Goal: Task Accomplishment & Management: Manage account settings

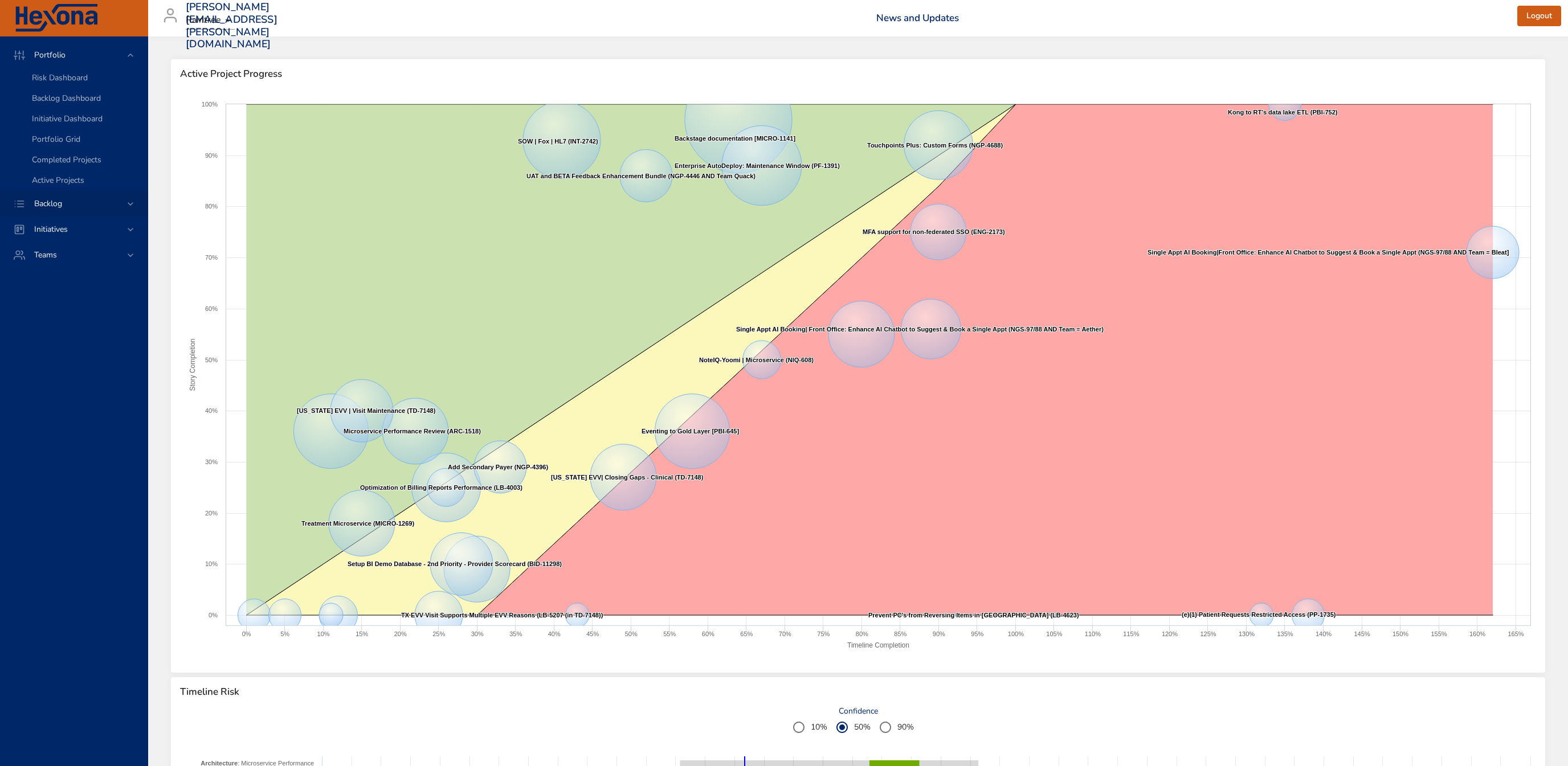
click at [65, 208] on span "Backlog" at bounding box center [48, 204] width 47 height 11
click at [95, 106] on div "Backlog Details" at bounding box center [85, 103] width 106 height 11
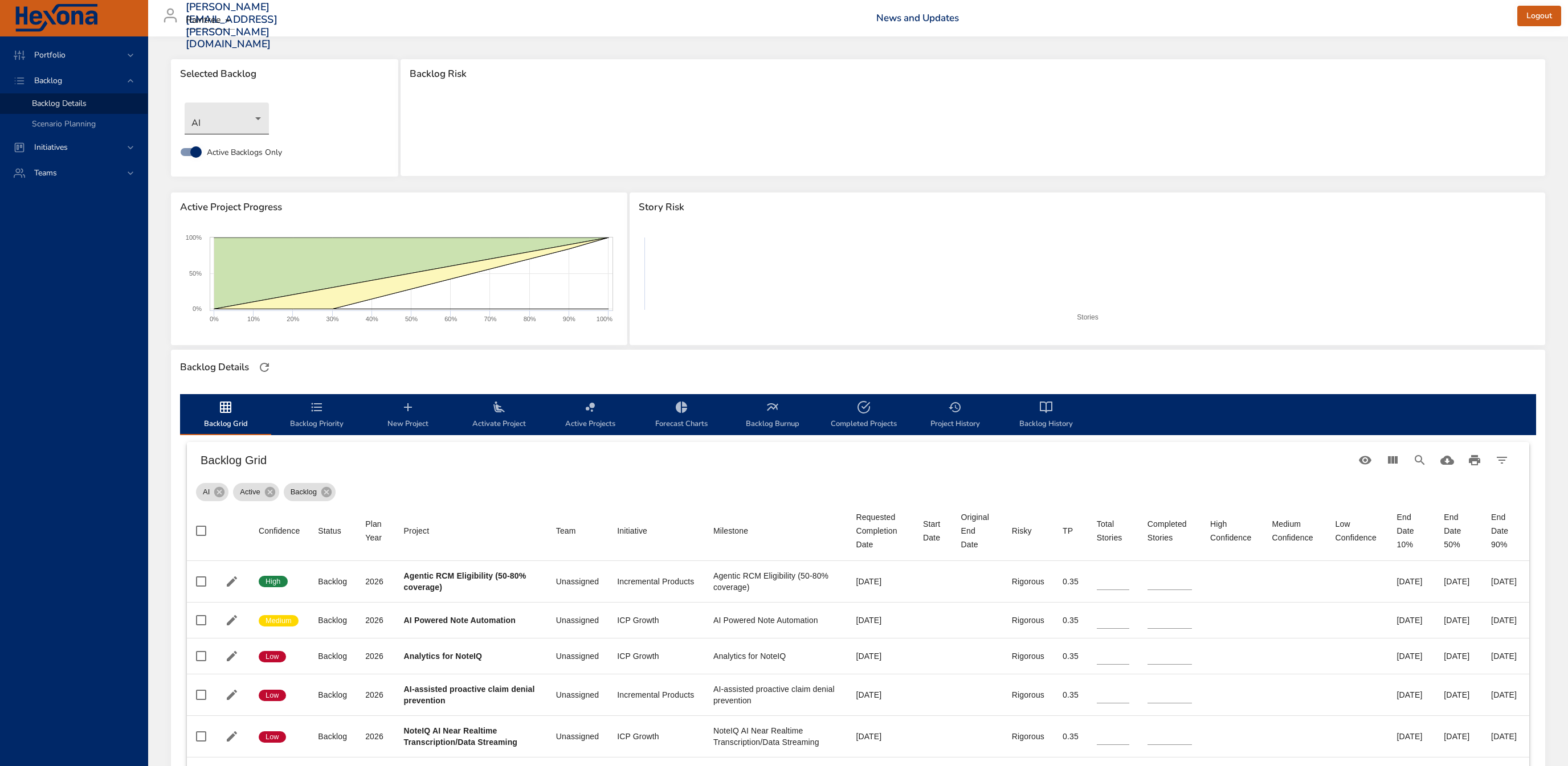
click at [252, 123] on body "Portfolio Backlog Backlog Details Scenario Planning Initiatives Teams [PERSON_N…" at bounding box center [784, 383] width 1568 height 766
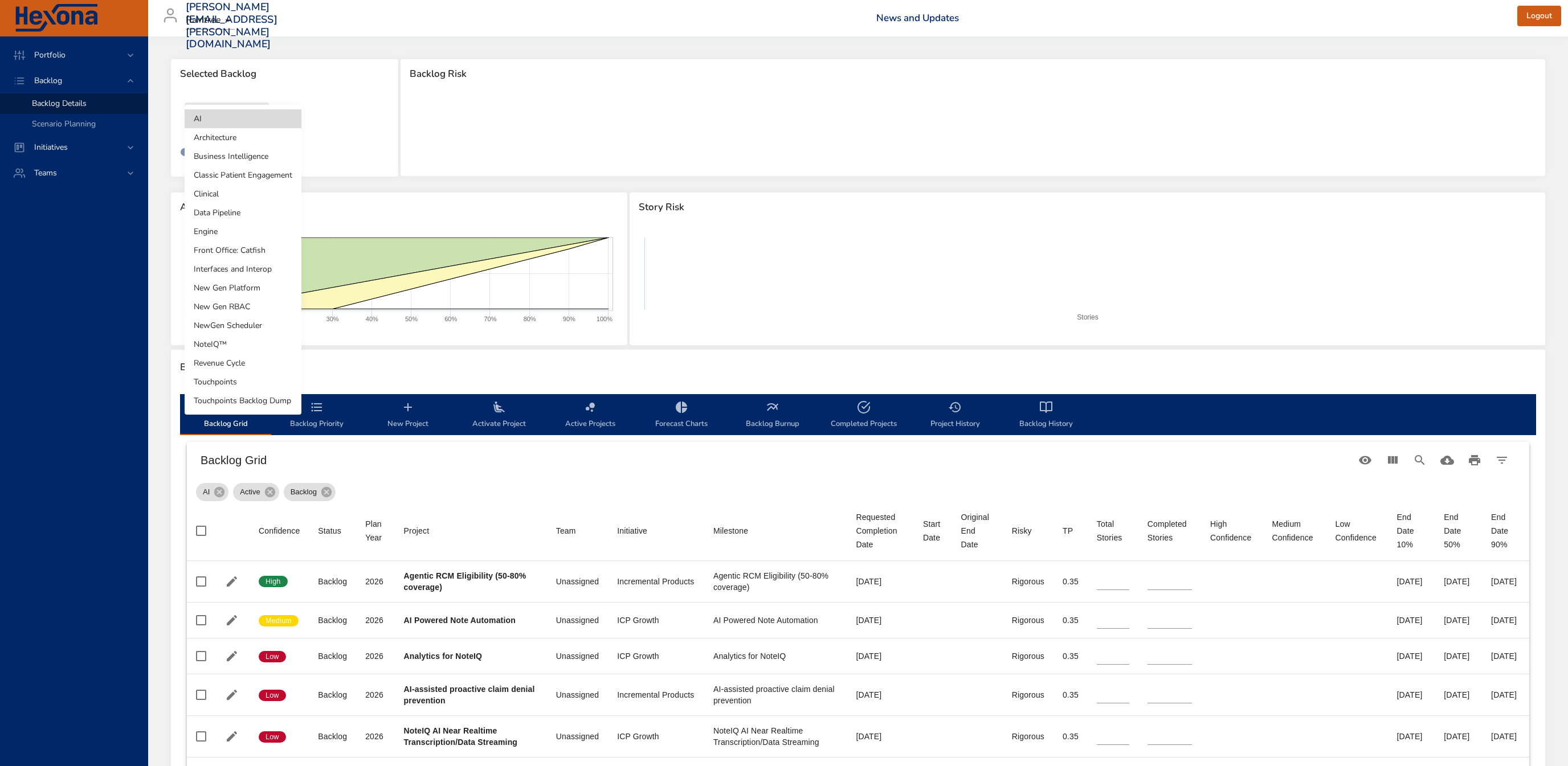
click at [264, 272] on li "Interfaces and Interop" at bounding box center [242, 269] width 116 height 19
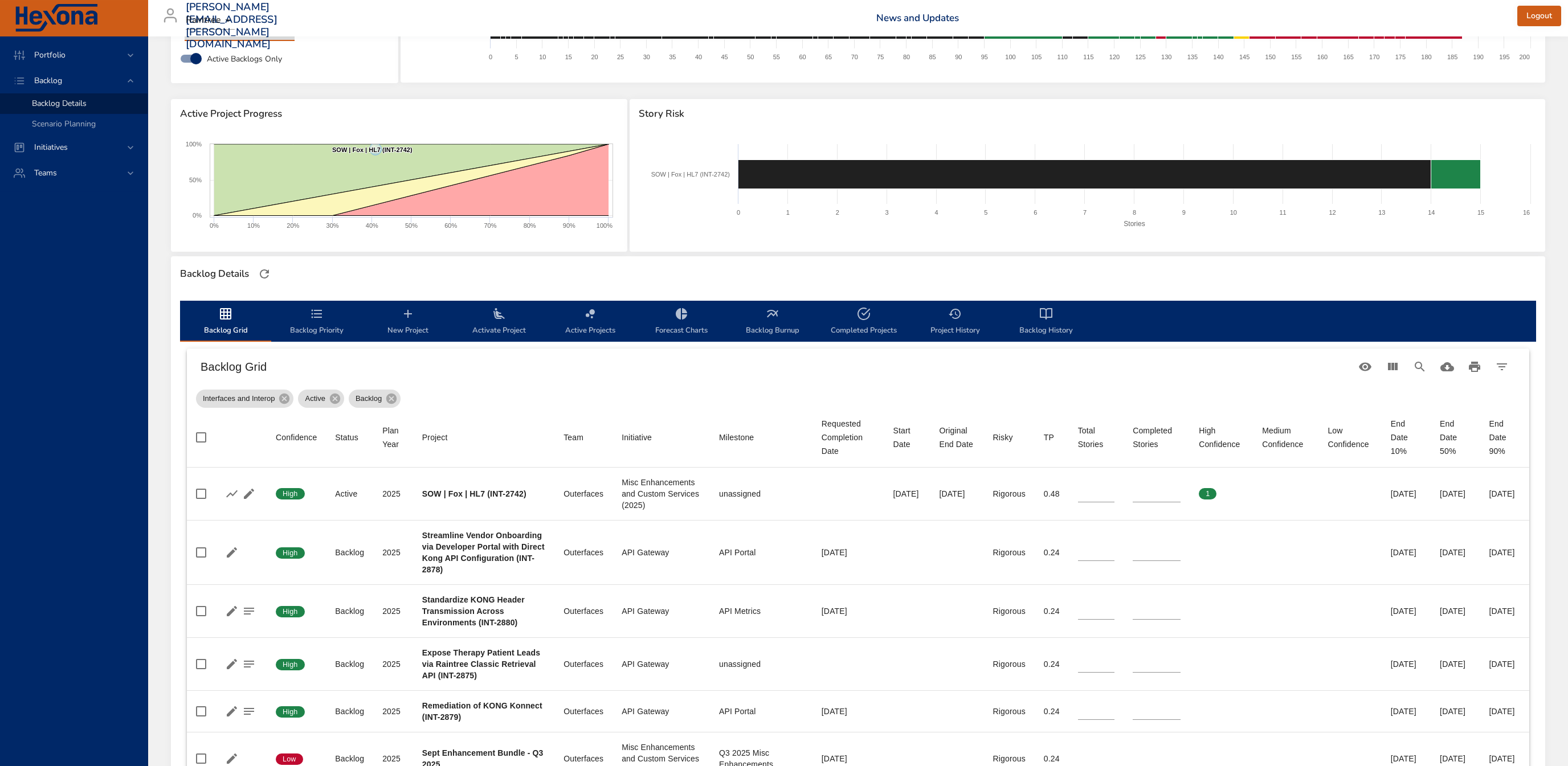
scroll to position [183, 0]
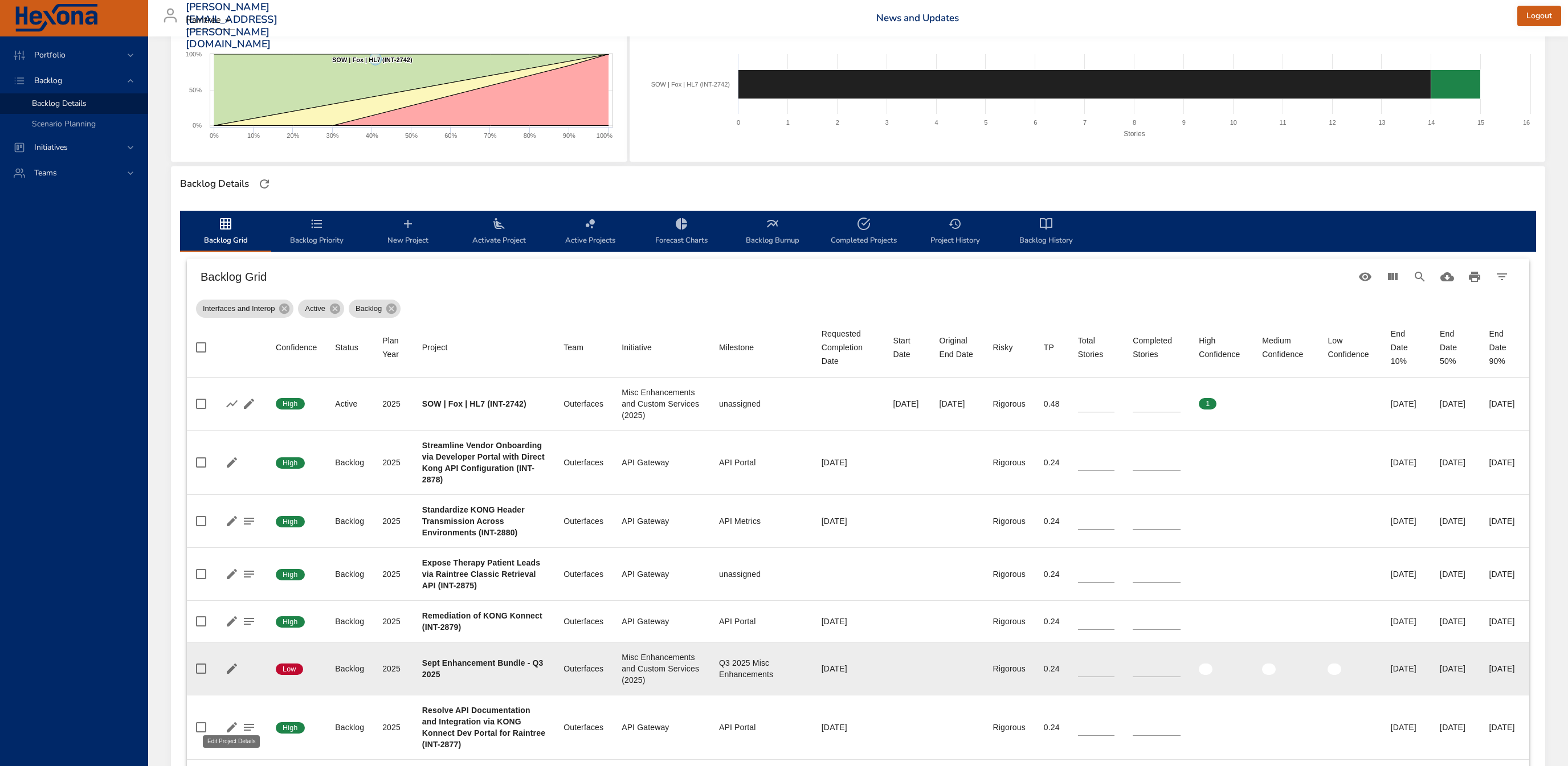
click at [235, 676] on icon "button" at bounding box center [232, 668] width 14 height 14
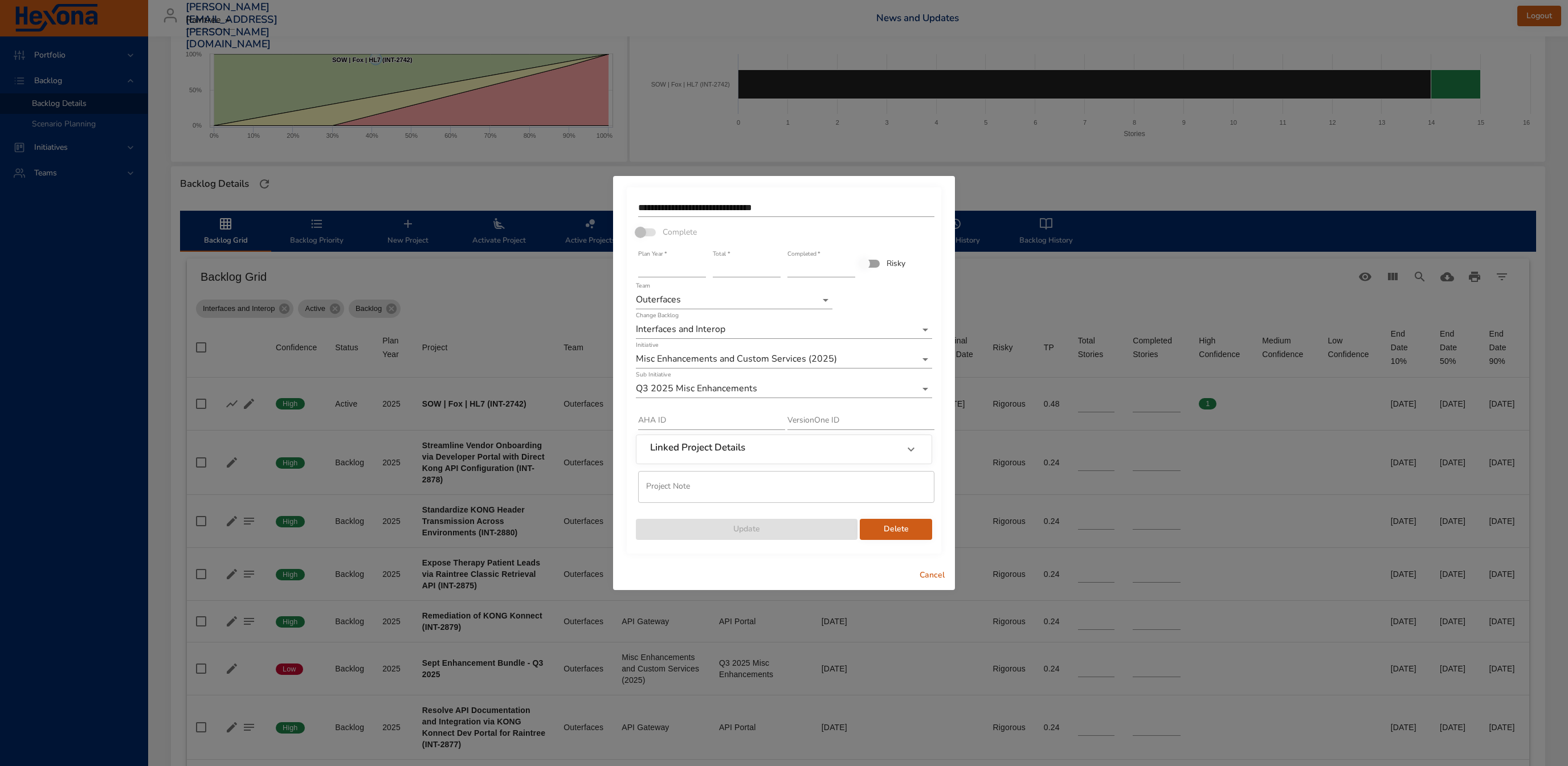
click at [808, 205] on input "**********" at bounding box center [786, 208] width 296 height 19
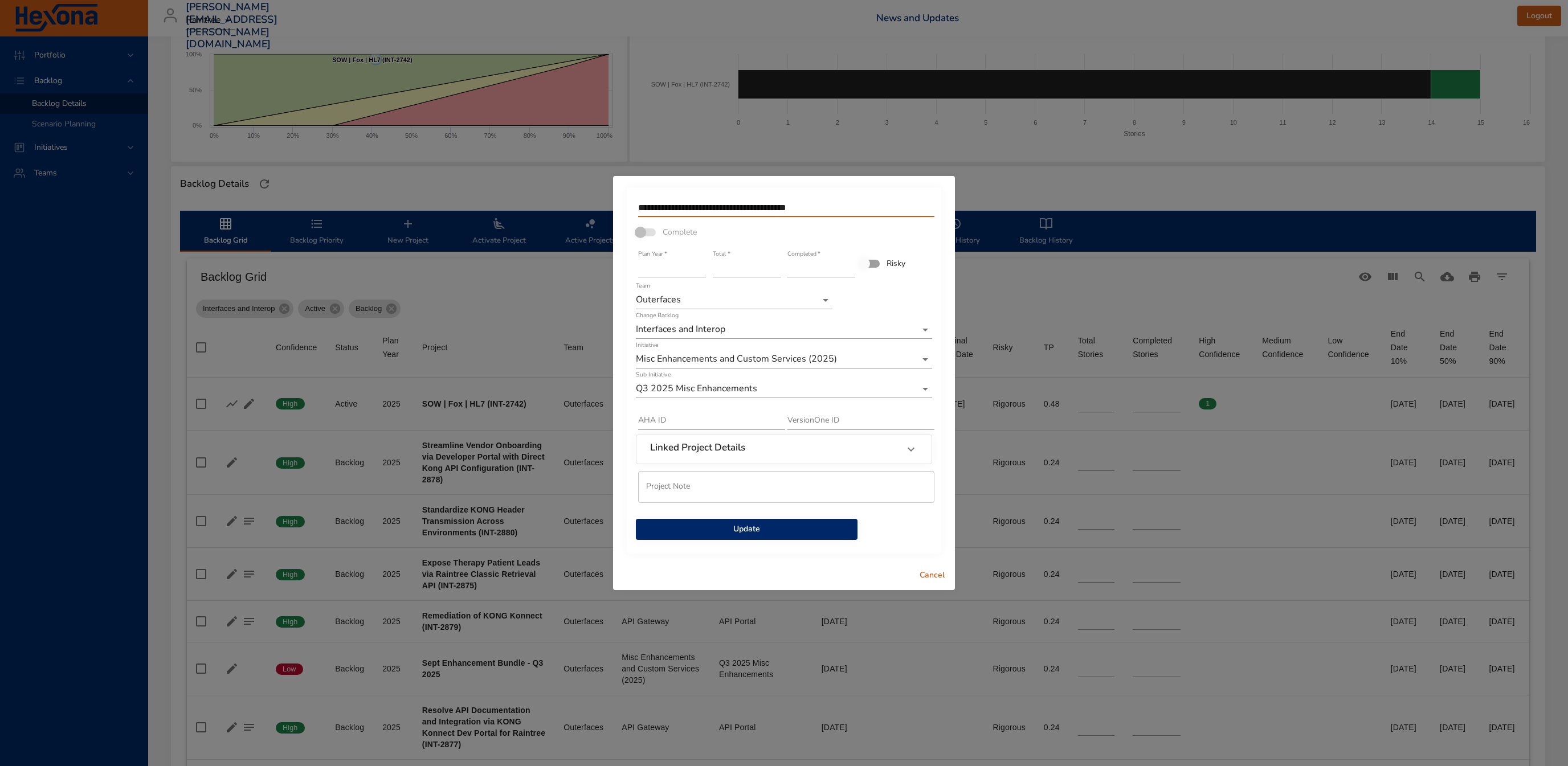
type input "**********"
click at [776, 264] on input "*" at bounding box center [746, 268] width 68 height 19
type input "*"
click at [776, 264] on input "*" at bounding box center [746, 268] width 68 height 19
type input "**********"
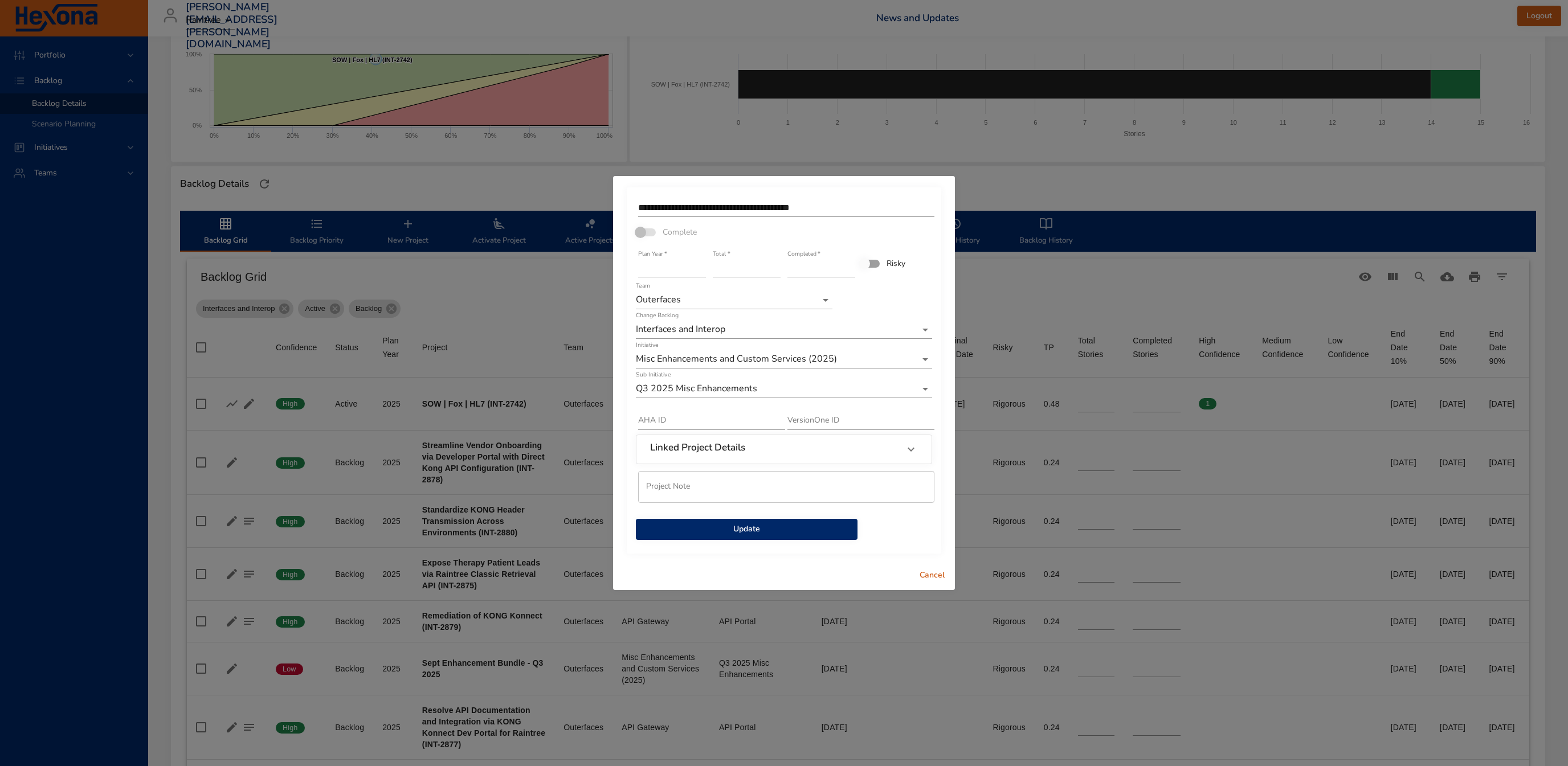
click at [828, 534] on span "Update" at bounding box center [747, 529] width 203 height 14
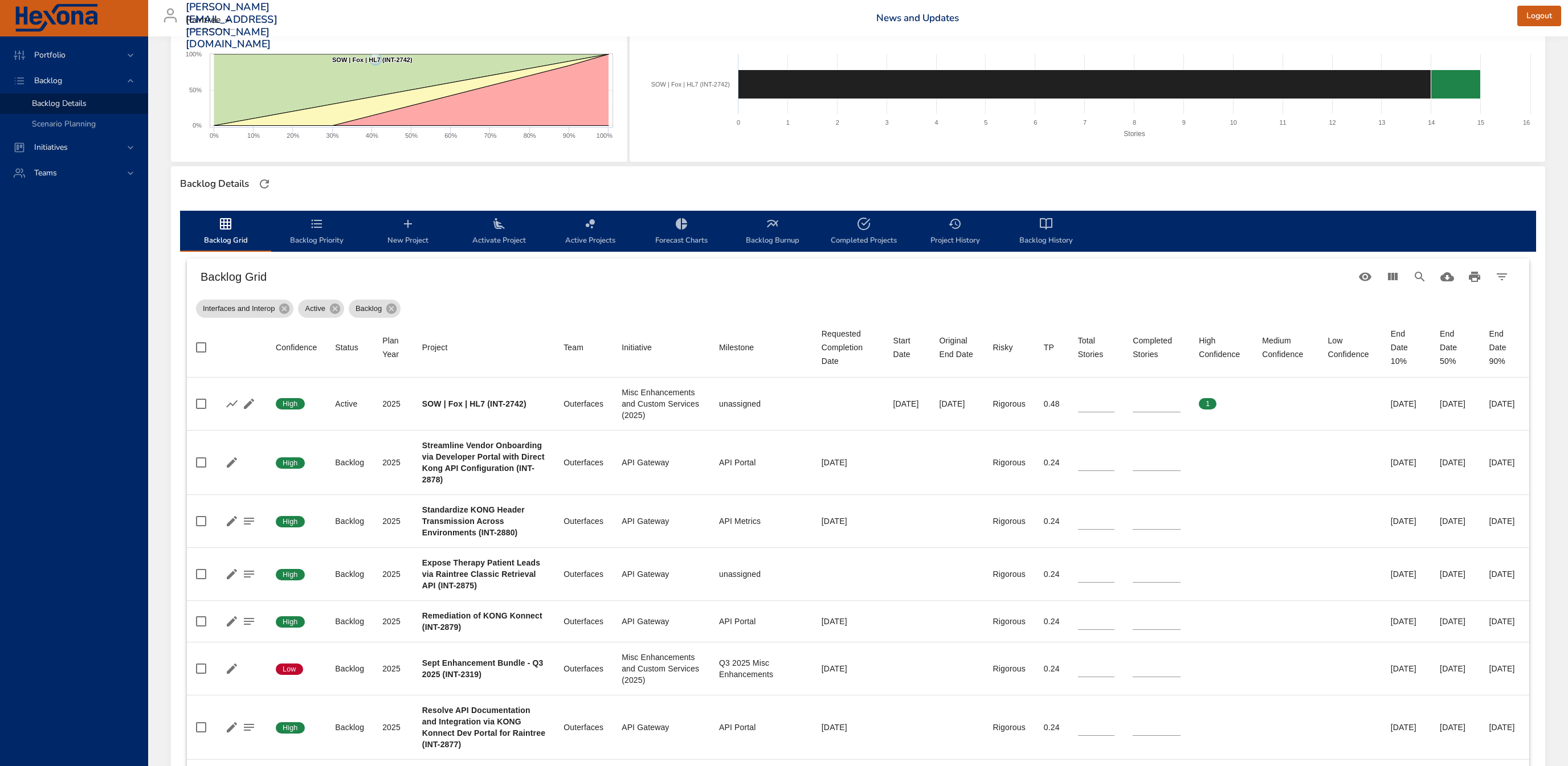
click at [325, 234] on span "Backlog Priority" at bounding box center [317, 232] width 77 height 30
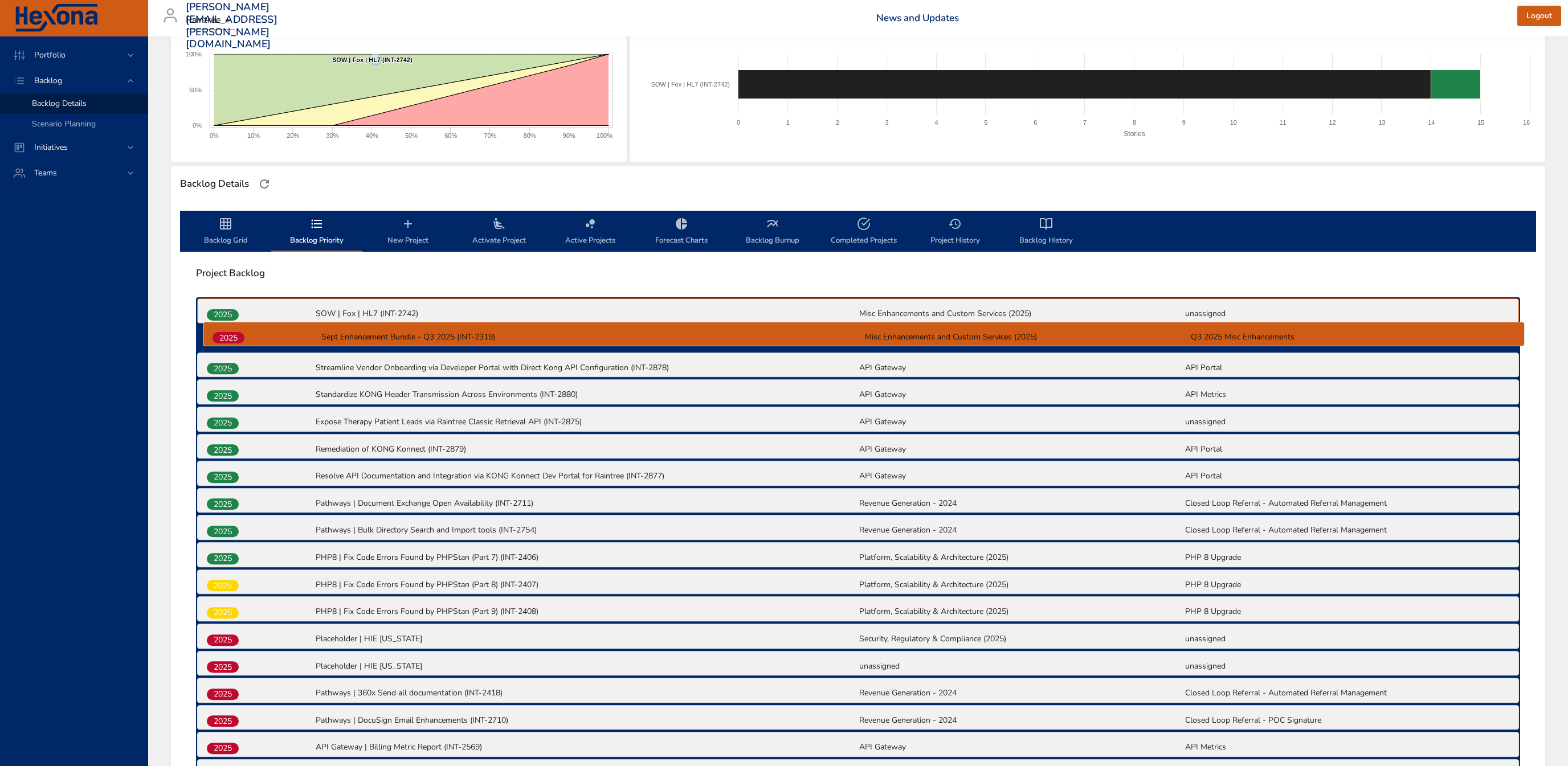
drag, startPoint x: 228, startPoint y: 446, endPoint x: 236, endPoint y: 330, distance: 116.3
click at [236, 330] on div "2025 SOW | Fox | HL7 (INT-2742) Misc Enhancements and Custom Services (2025) un…" at bounding box center [858, 637] width 1324 height 680
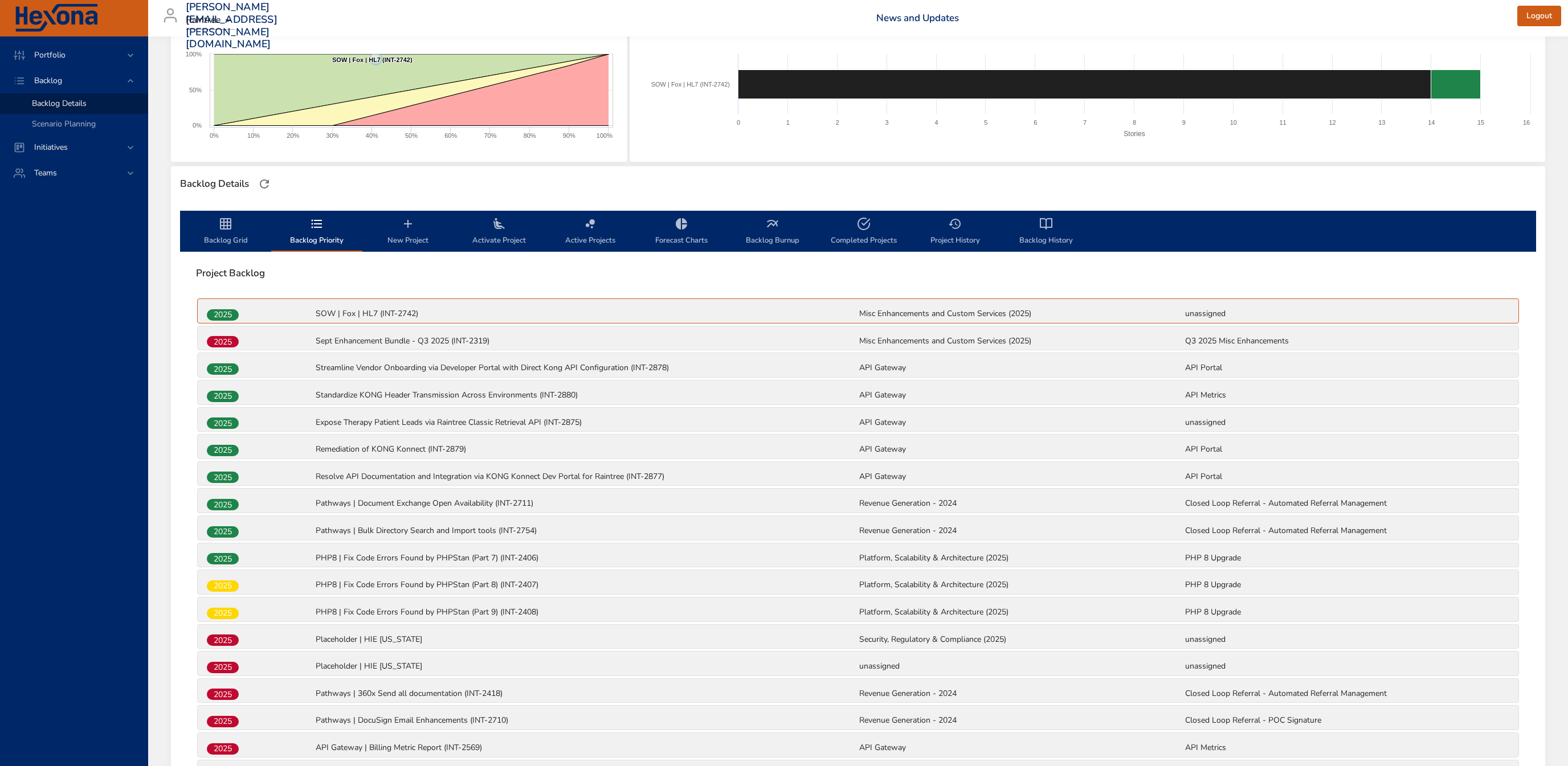
click at [493, 235] on span "Activate Project" at bounding box center [498, 232] width 77 height 30
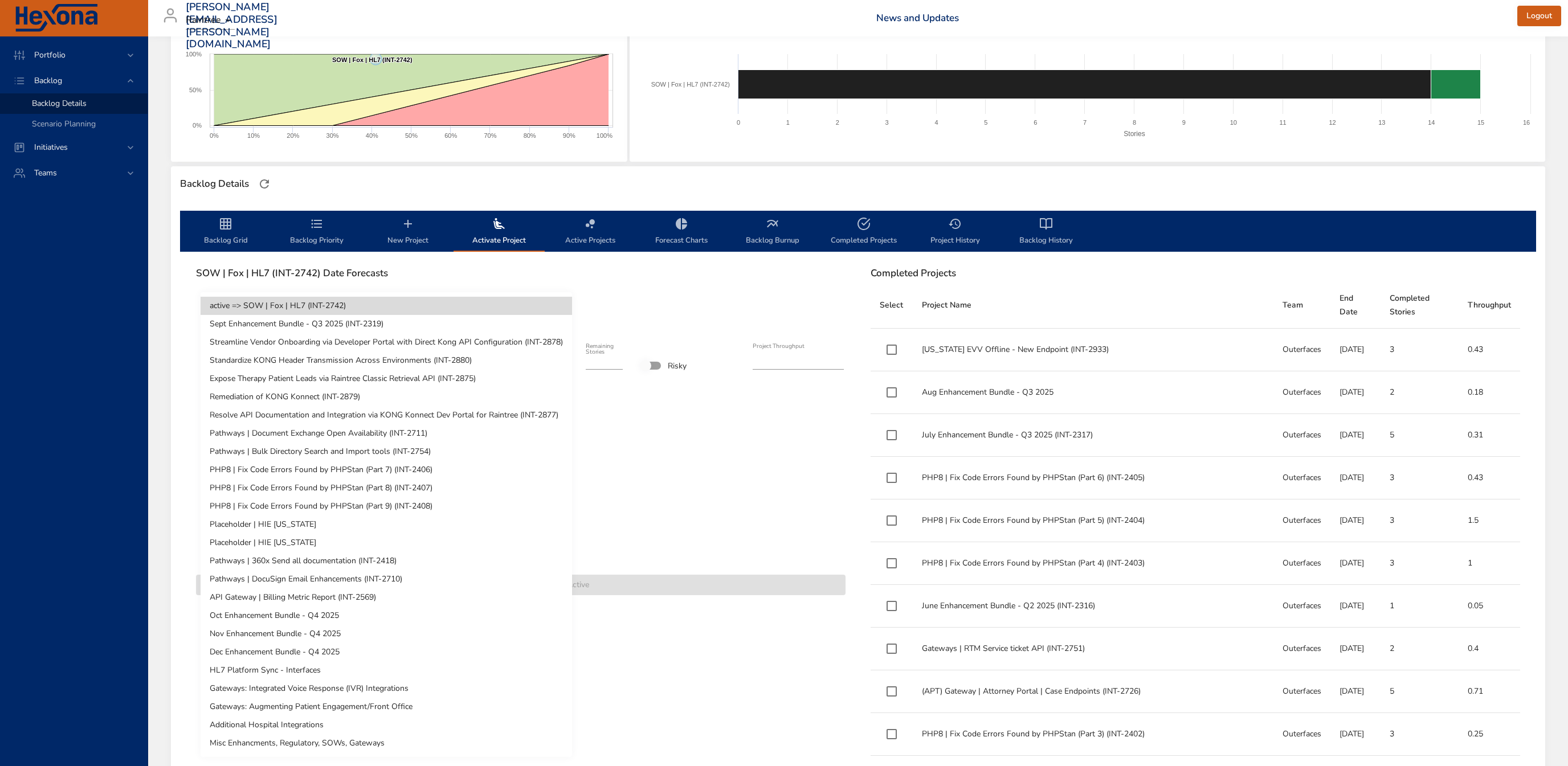
click at [320, 312] on body "**********" at bounding box center [784, 199] width 1568 height 766
click at [319, 325] on li "Sept Enhancement Bundle - Q3 2025 (INT-2319)" at bounding box center [385, 324] width 372 height 19
type input "*"
type input "****"
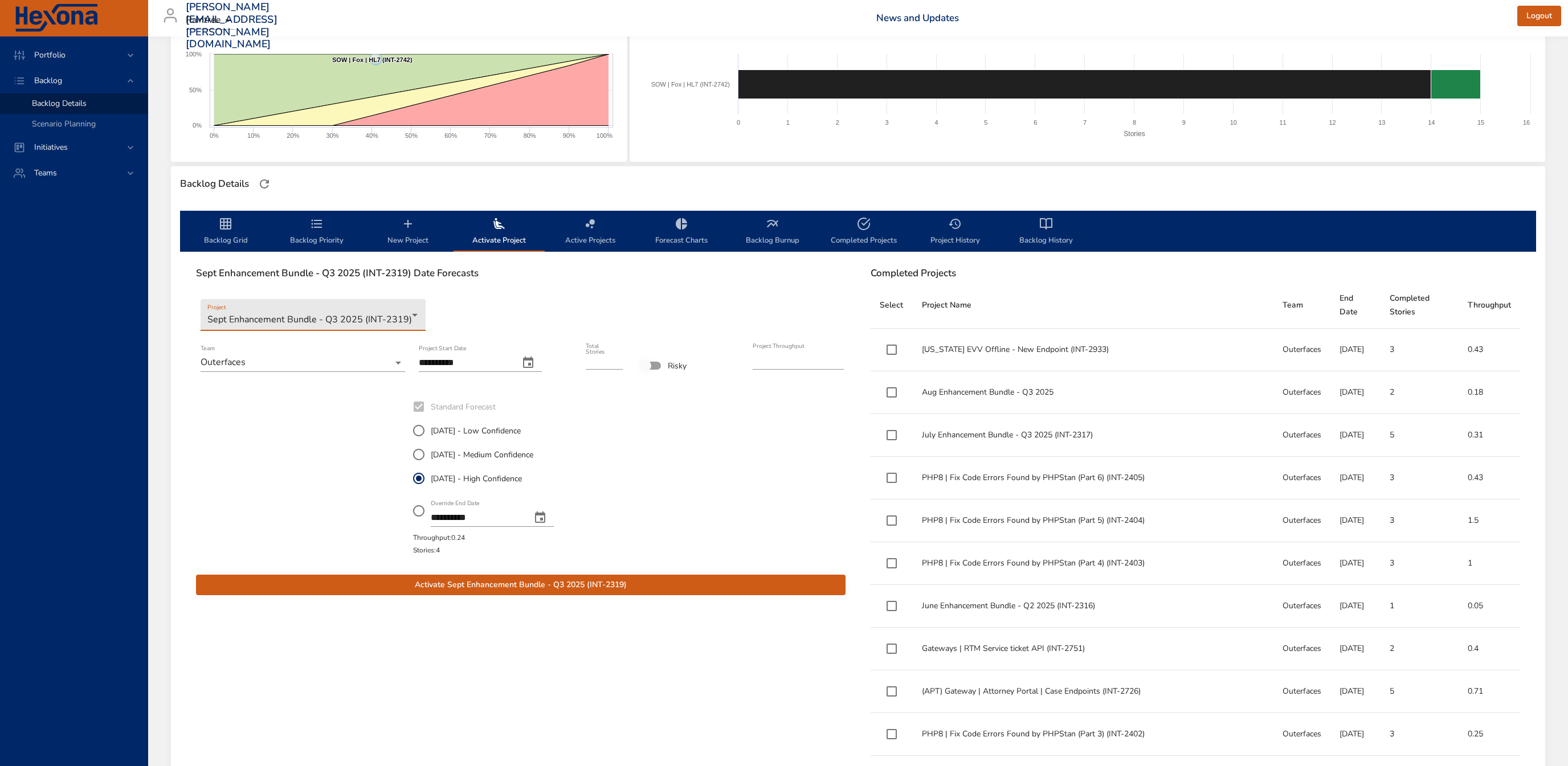
click at [435, 451] on span "[DATE] - Medium Confidence" at bounding box center [482, 454] width 102 height 12
click at [441, 476] on span "[DATE] - High Confidence" at bounding box center [477, 478] width 91 height 12
click at [452, 452] on span "[DATE] - Medium Confidence" at bounding box center [482, 454] width 102 height 12
click at [546, 514] on icon "change date" at bounding box center [540, 517] width 10 height 11
click at [469, 670] on p "30" at bounding box center [467, 665] width 9 height 11
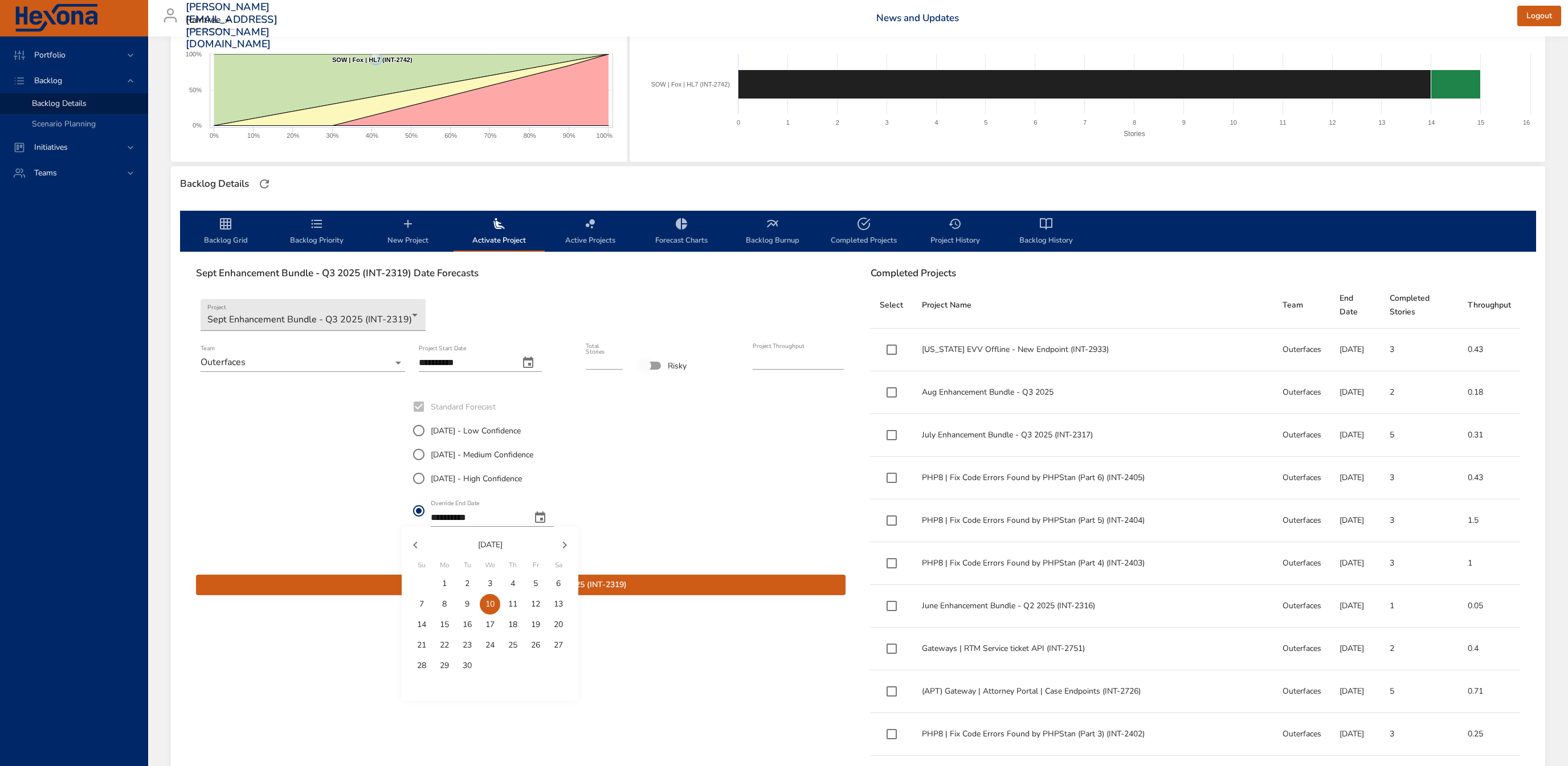
type input "**********"
click at [543, 590] on span "Activate Sept Enhancement Bundle - Q3 2025 (INT-2319)" at bounding box center [520, 585] width 631 height 14
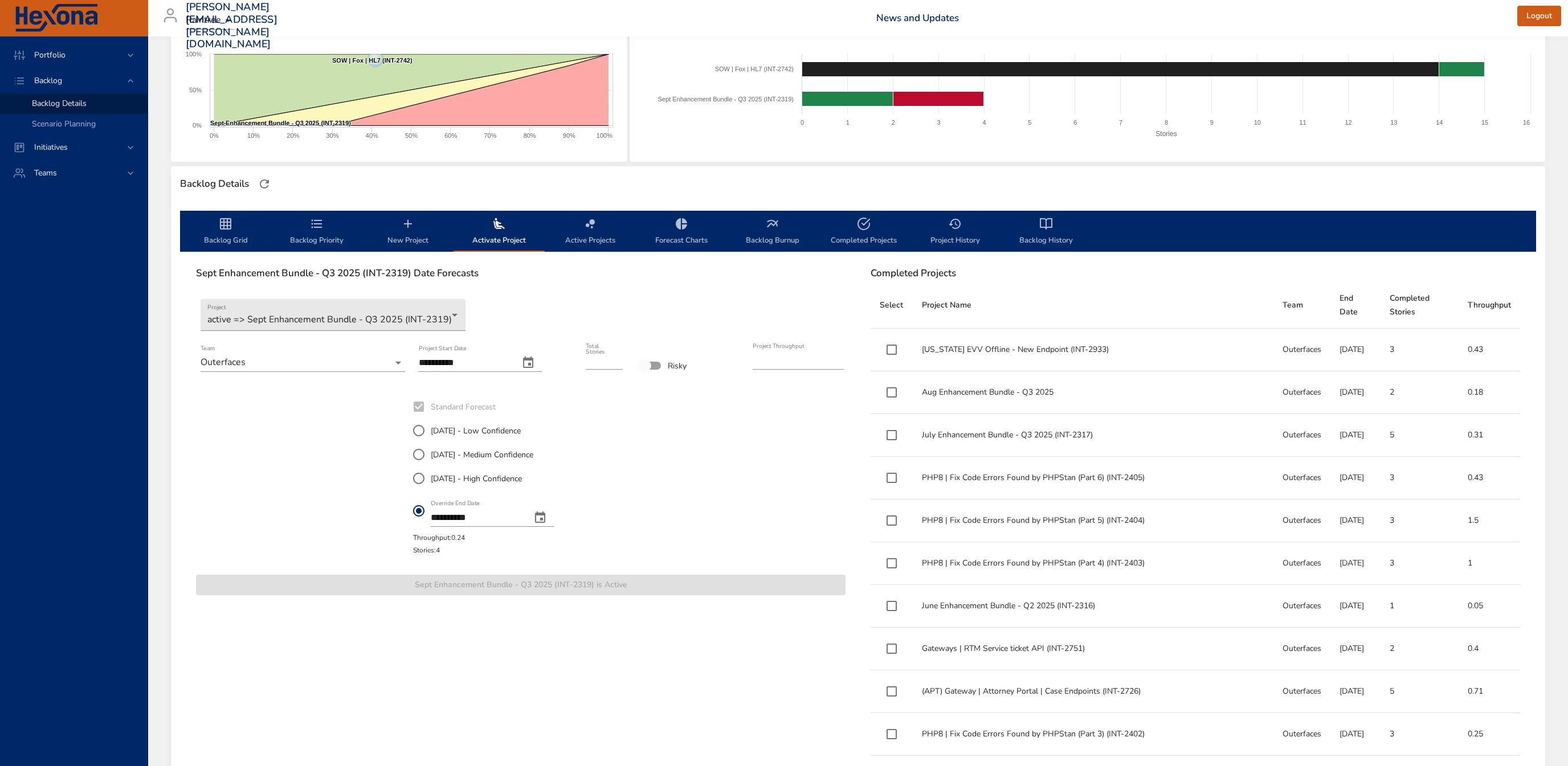
click at [241, 227] on span "Backlog Grid" at bounding box center [225, 232] width 77 height 30
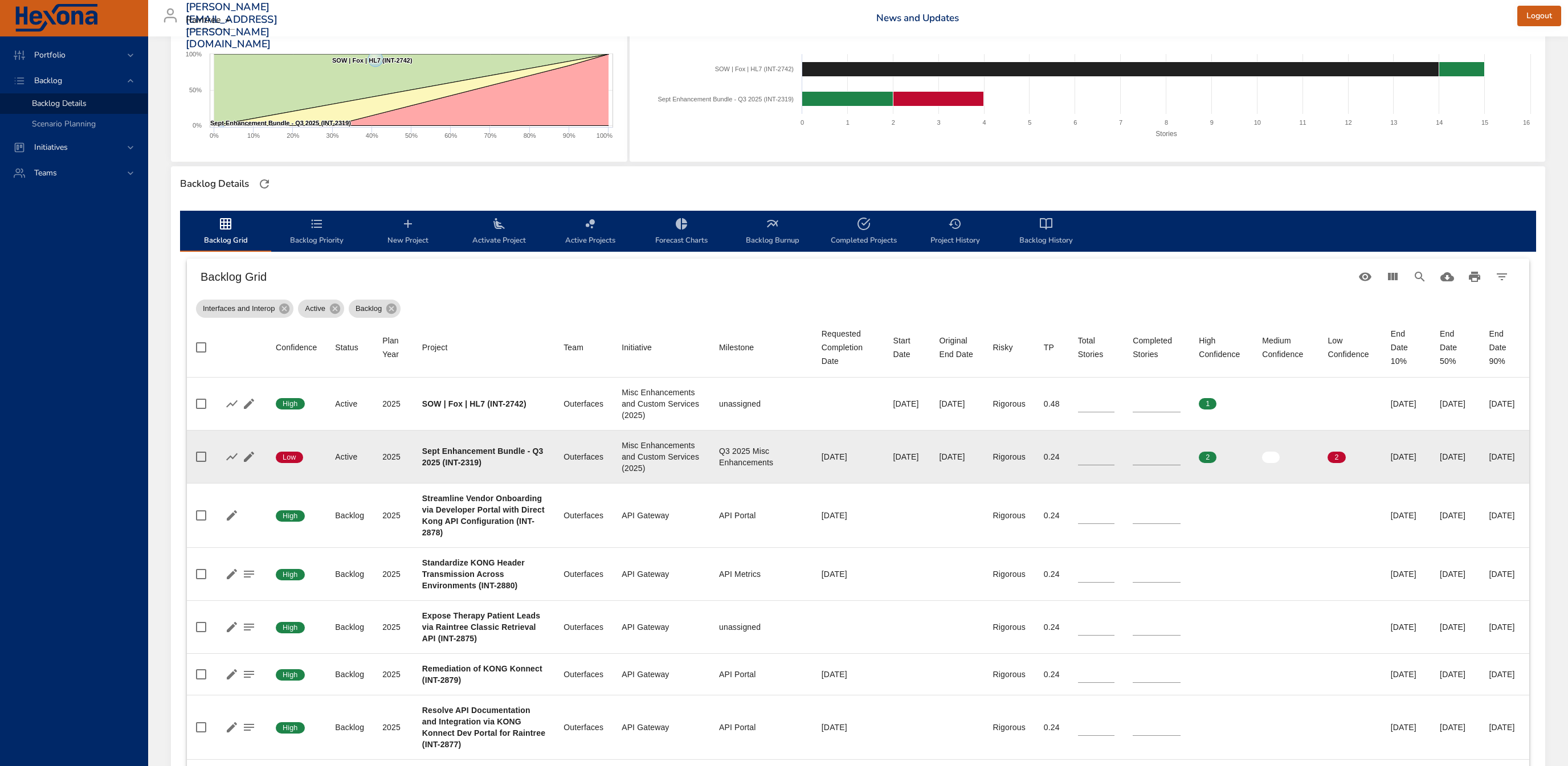
click at [1147, 465] on input "*" at bounding box center [1156, 457] width 47 height 17
type input "*"
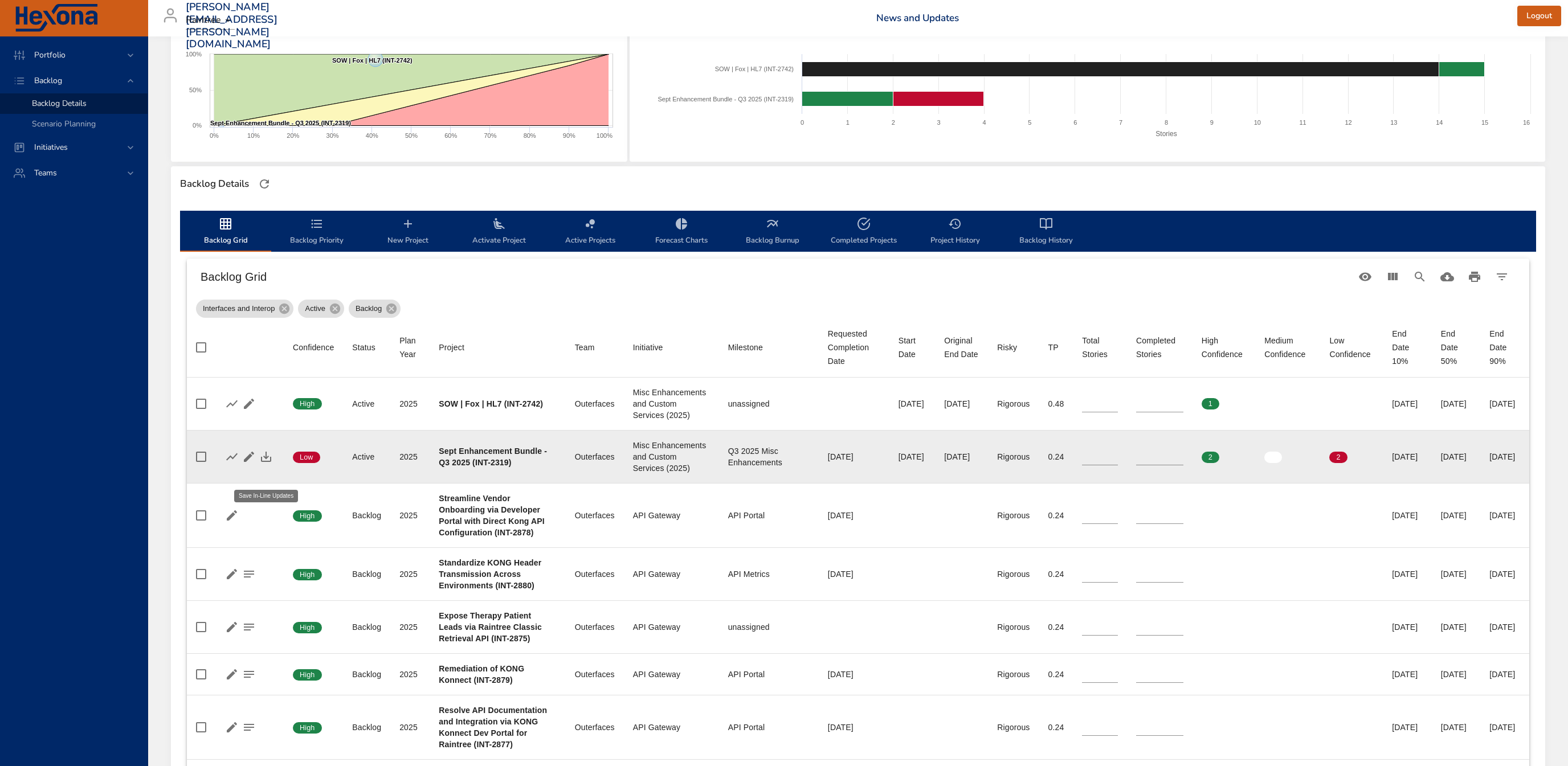
click at [269, 464] on icon "button" at bounding box center [265, 456] width 14 height 14
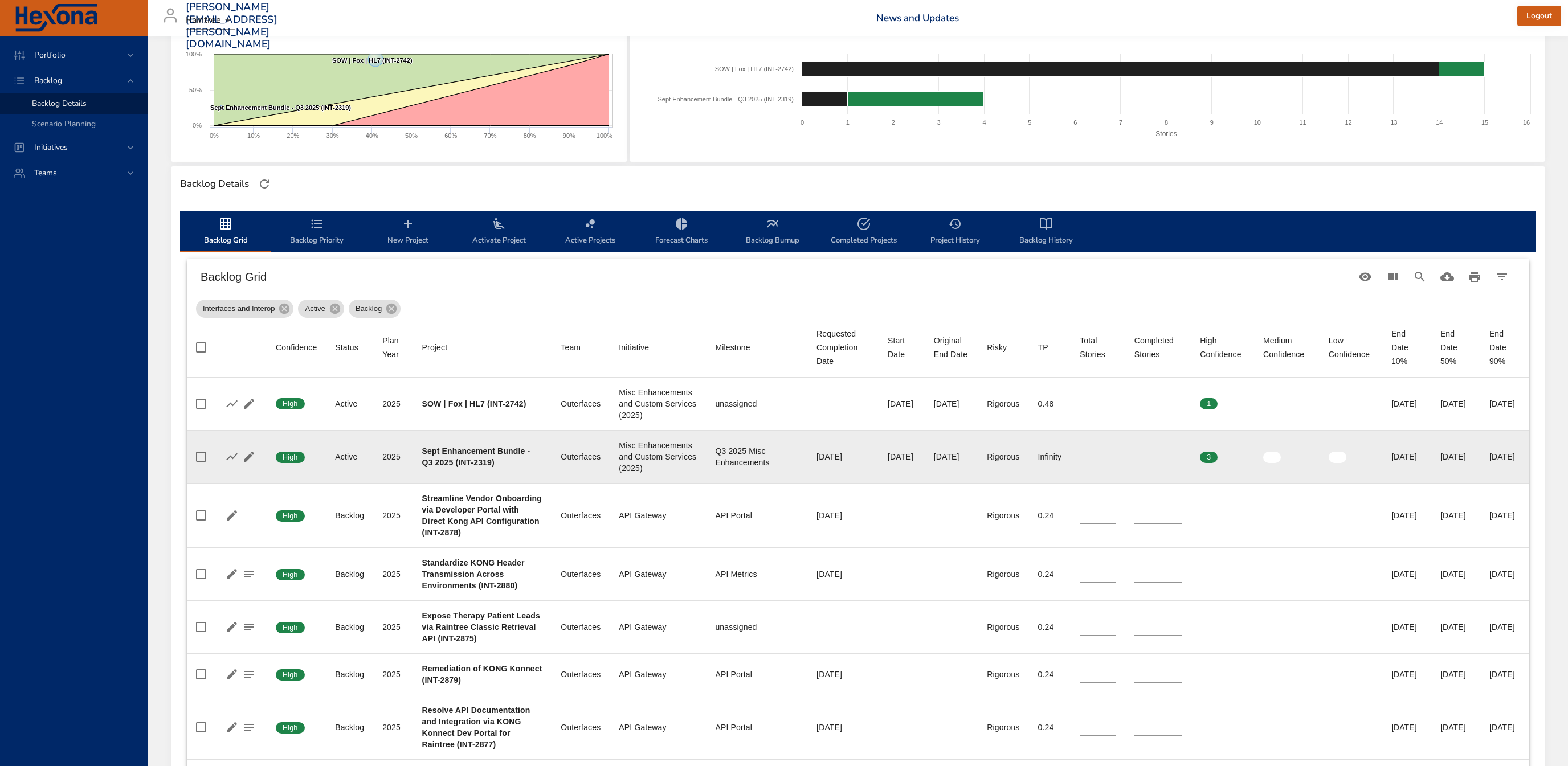
click at [1087, 465] on input "*" at bounding box center [1097, 457] width 36 height 17
type input "*"
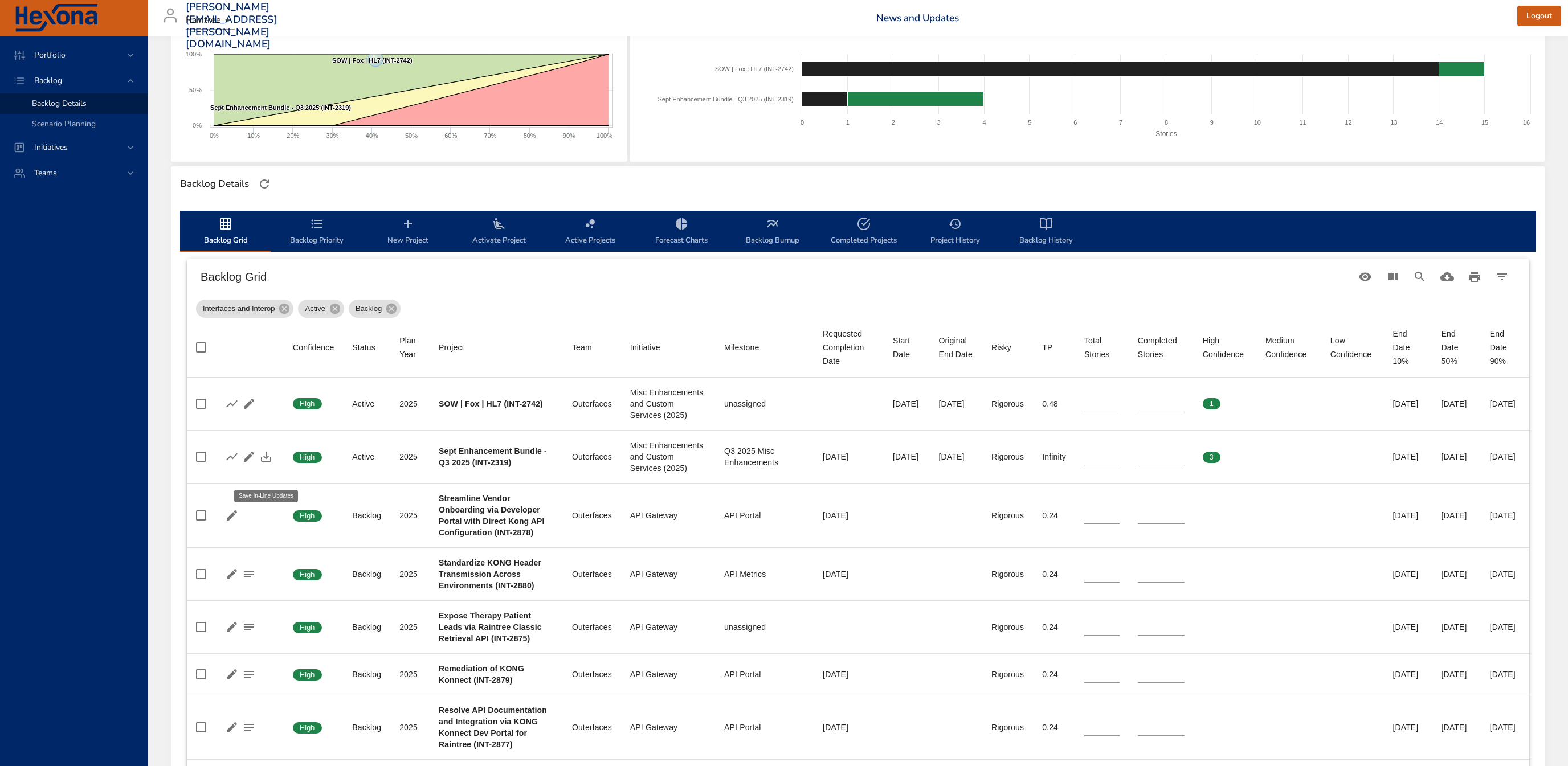
click at [264, 464] on icon "button" at bounding box center [265, 456] width 14 height 14
